Goal: Transaction & Acquisition: Download file/media

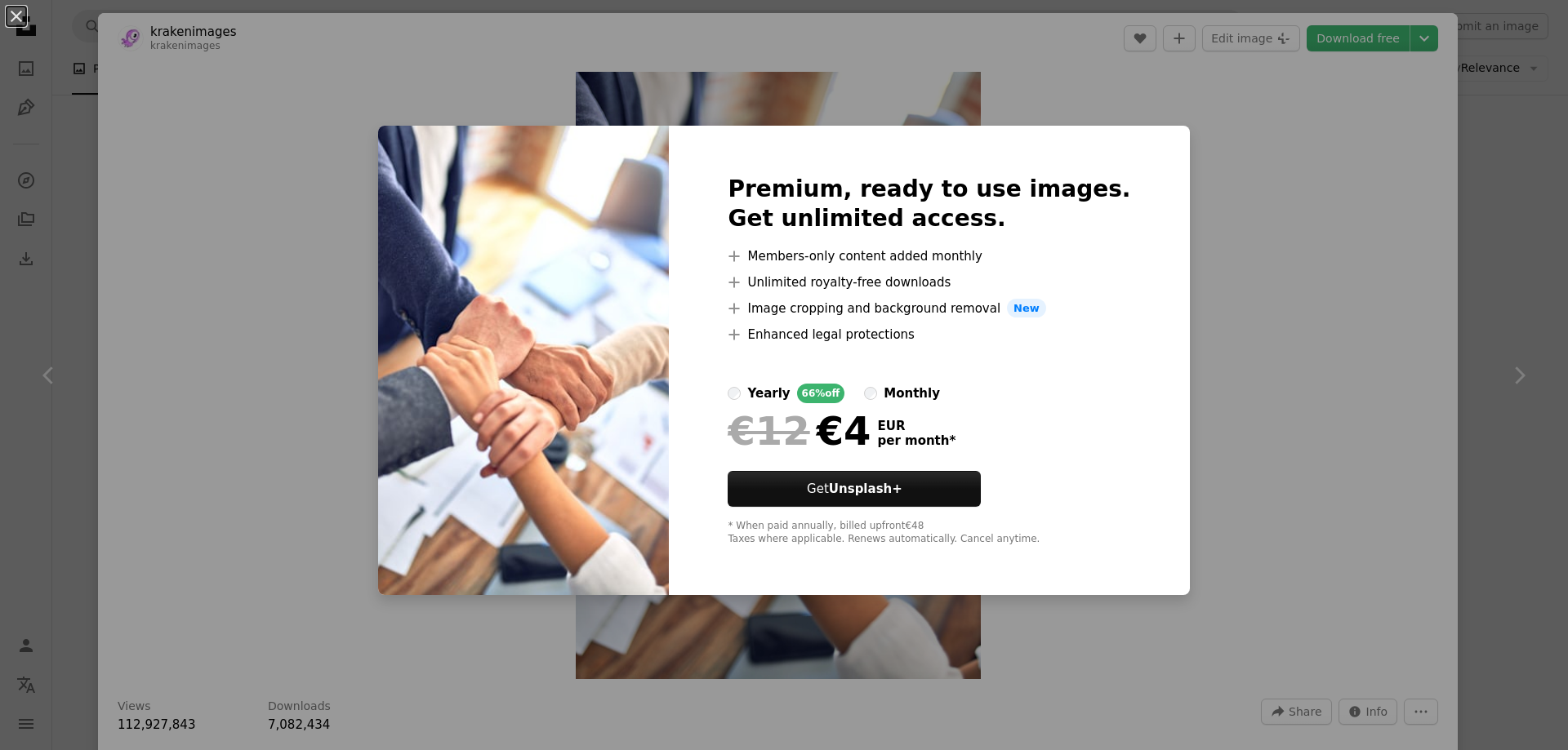
click at [1302, 222] on div "An X shape Premium, ready to use images. Get unlimited access. A plus sign Memb…" at bounding box center [784, 375] width 1568 height 750
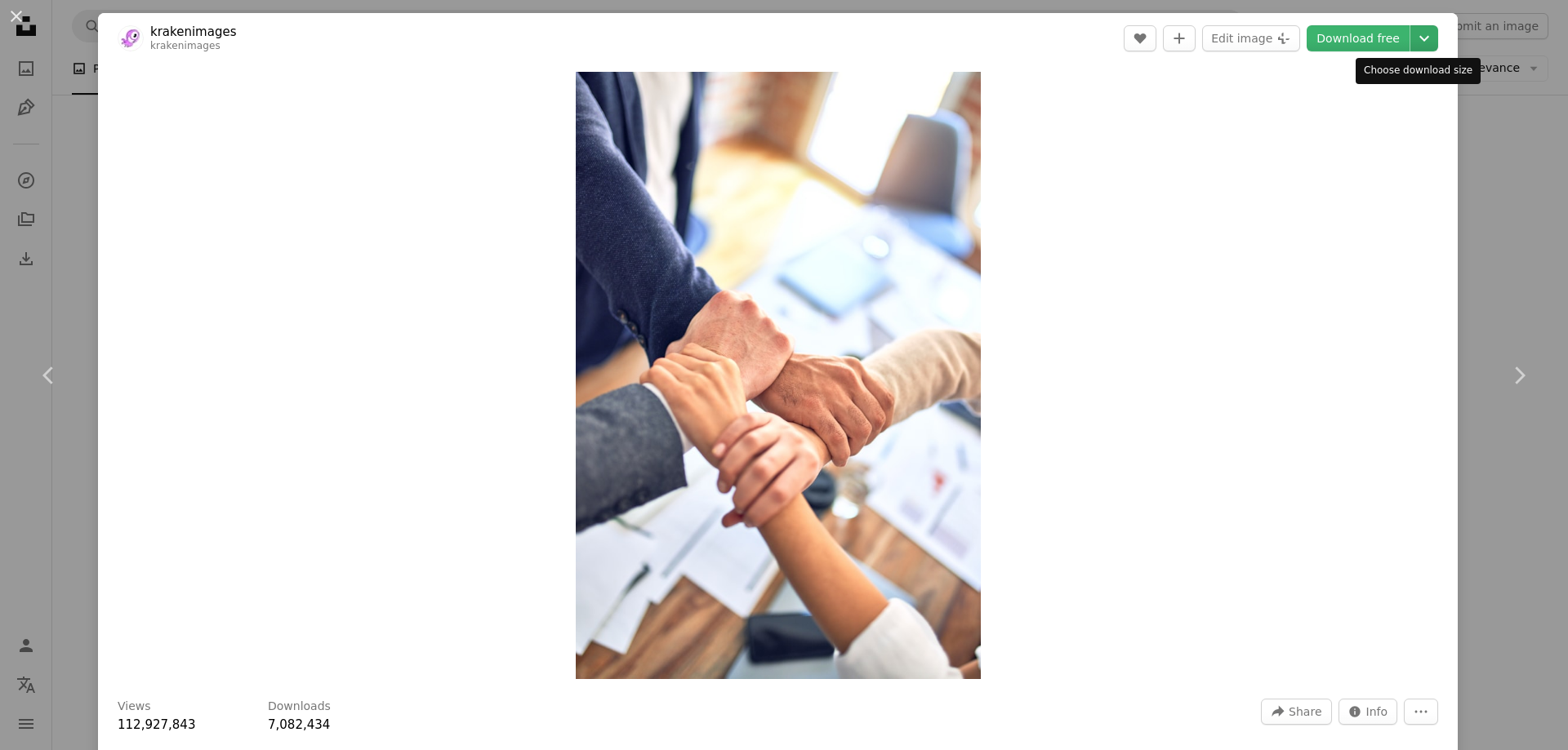
click at [1419, 35] on icon "Chevron down" at bounding box center [1423, 38] width 26 height 20
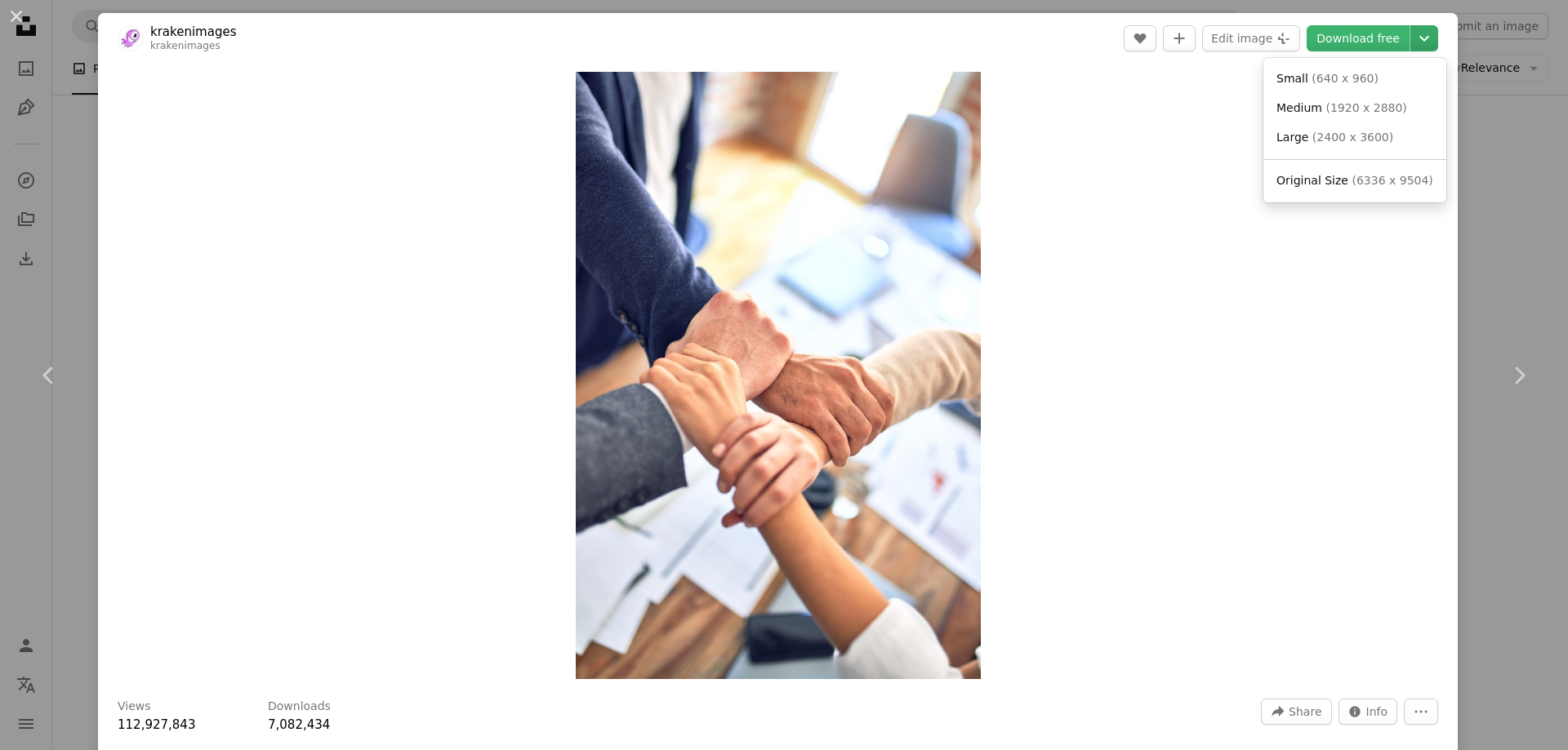
click at [1419, 35] on icon "Chevron down" at bounding box center [1423, 38] width 26 height 20
click at [1325, 115] on span "( 1920 x 2880 )" at bounding box center [1365, 107] width 81 height 13
